Goal: Ask a question

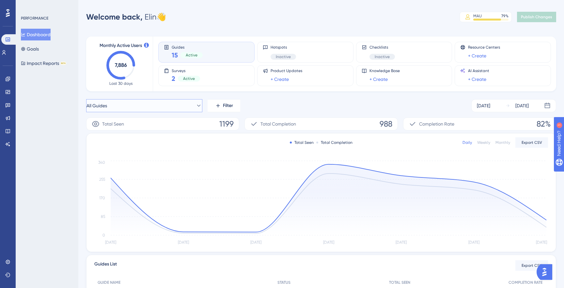
click at [162, 100] on button "All Guides" at bounding box center [144, 105] width 116 height 13
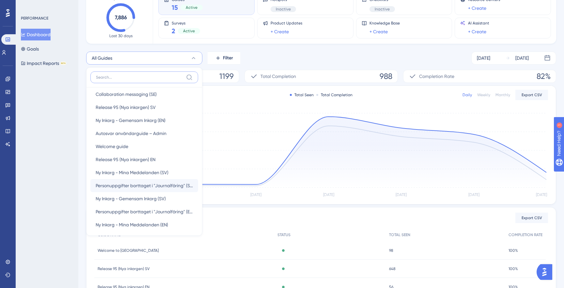
scroll to position [44, 0]
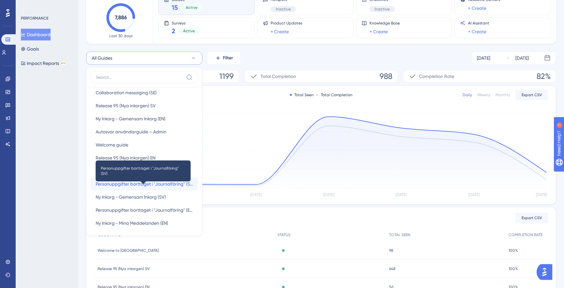
click at [167, 185] on span "Personuppgifter borttaget i "Journalföring" (SV)" at bounding box center [144, 184] width 97 height 8
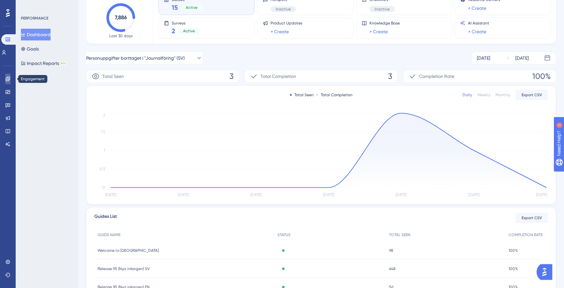
click at [7, 82] on link at bounding box center [7, 79] width 5 height 10
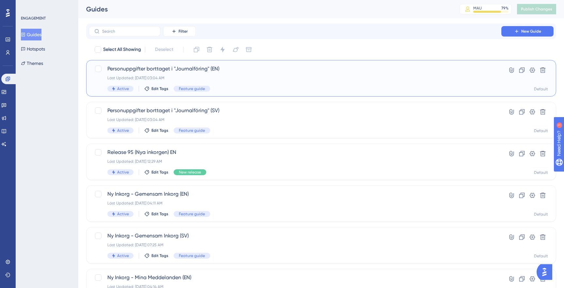
click at [223, 82] on div "Personuppgifter borttaget i "Journalföring" (EN) Last Updated: [DATE] 03:04 AM …" at bounding box center [294, 78] width 375 height 27
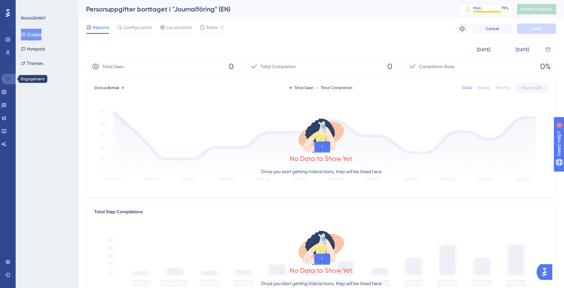
click at [5, 79] on link at bounding box center [9, 79] width 16 height 10
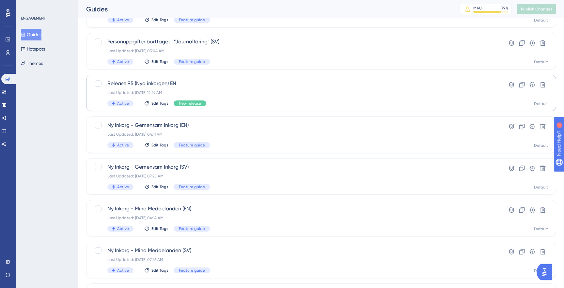
scroll to position [71, 0]
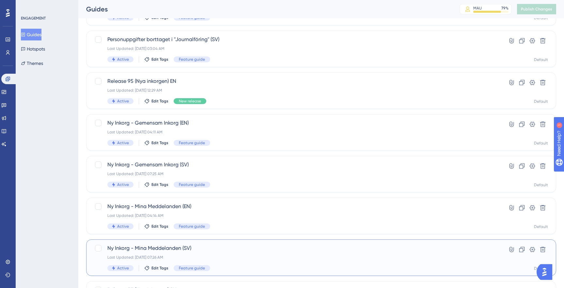
click at [246, 252] on div "Ny Inkorg - Mina Meddelanden ([GEOGRAPHIC_DATA]) Last Updated: [DATE] 07:26 AM …" at bounding box center [294, 257] width 375 height 27
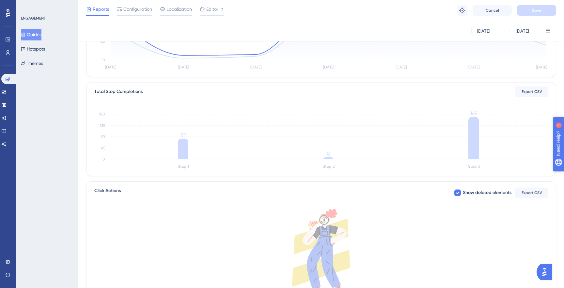
scroll to position [118, 0]
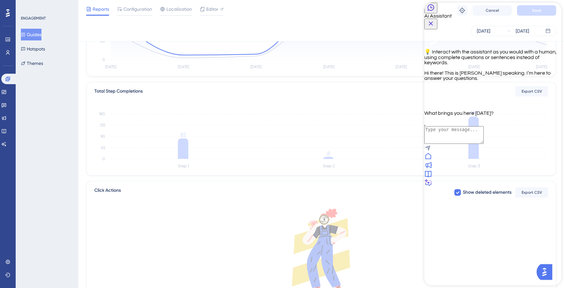
click at [375, 144] on textarea "AI Assistant Text Input" at bounding box center [453, 135] width 59 height 18
type textarea "i need help understanding the data from [PERSON_NAME] step completion"
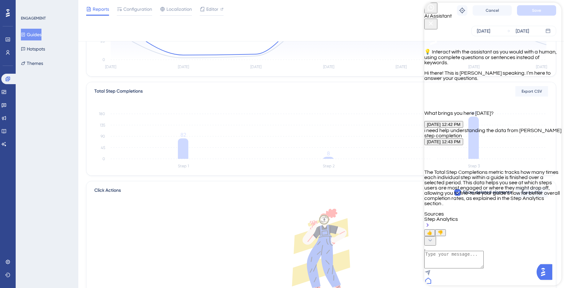
scroll to position [64, 0]
click at [375, 222] on icon at bounding box center [427, 225] width 7 height 7
click at [8, 76] on icon at bounding box center [7, 78] width 5 height 5
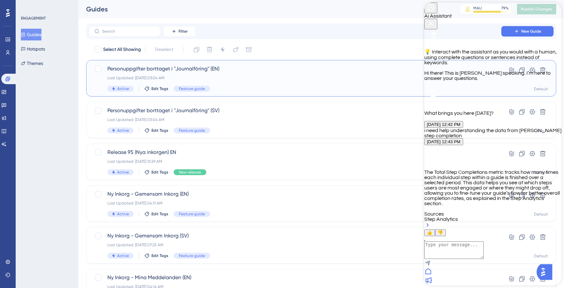
click at [245, 84] on div "Personuppgifter borttaget i "Journalföring" (EN) Last Updated: [DATE] 03:04 AM …" at bounding box center [294, 78] width 375 height 27
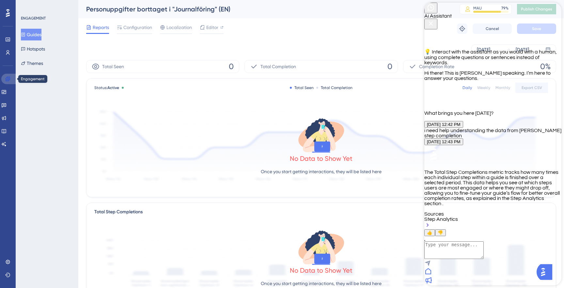
click at [7, 78] on icon at bounding box center [8, 79] width 4 height 4
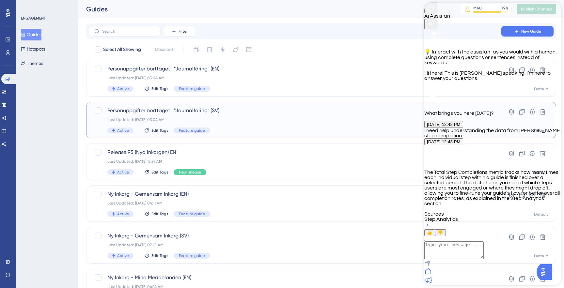
click at [156, 118] on div "Last Updated: [DATE] 03:04 AM" at bounding box center [294, 119] width 375 height 5
